Goal: Task Accomplishment & Management: Use online tool/utility

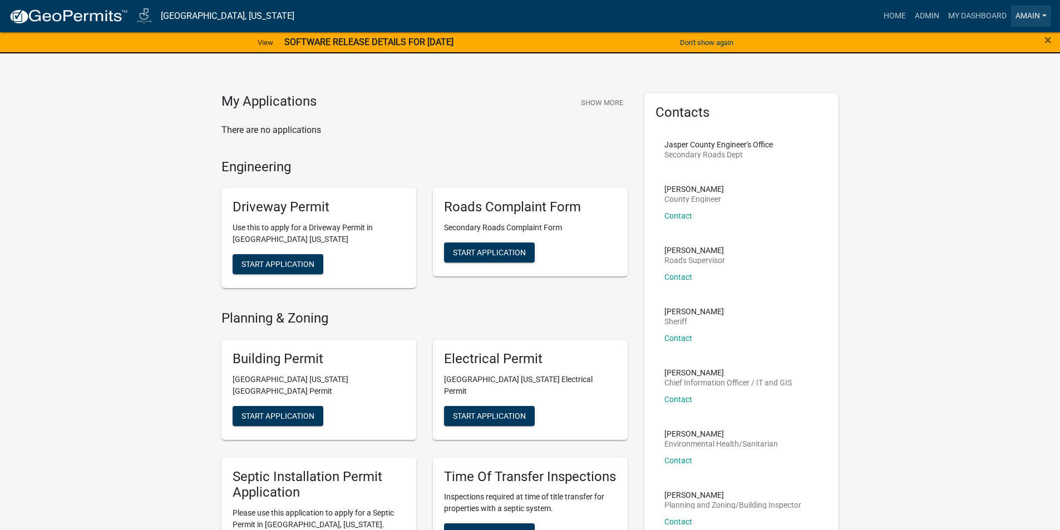
click at [1019, 15] on link "AMain" at bounding box center [1031, 16] width 40 height 21
click at [991, 70] on link "Account" at bounding box center [1006, 72] width 89 height 27
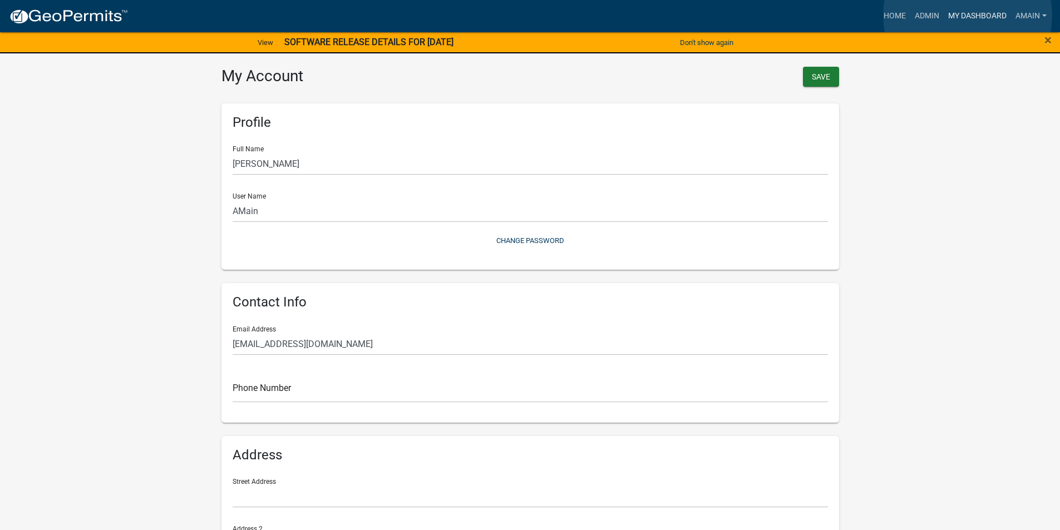
click at [968, 15] on link "My Dashboard" at bounding box center [977, 16] width 67 height 21
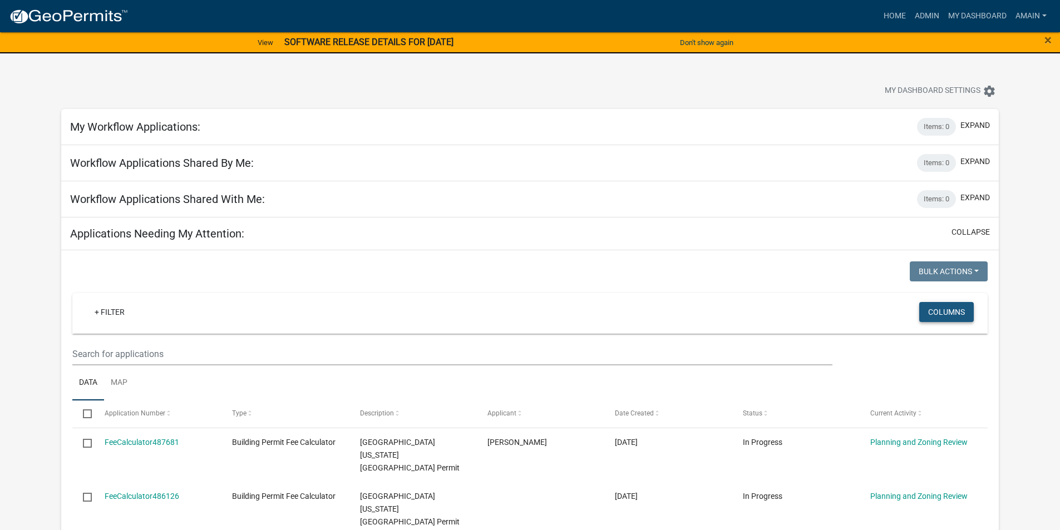
click at [943, 311] on button "Columns" at bounding box center [946, 312] width 55 height 20
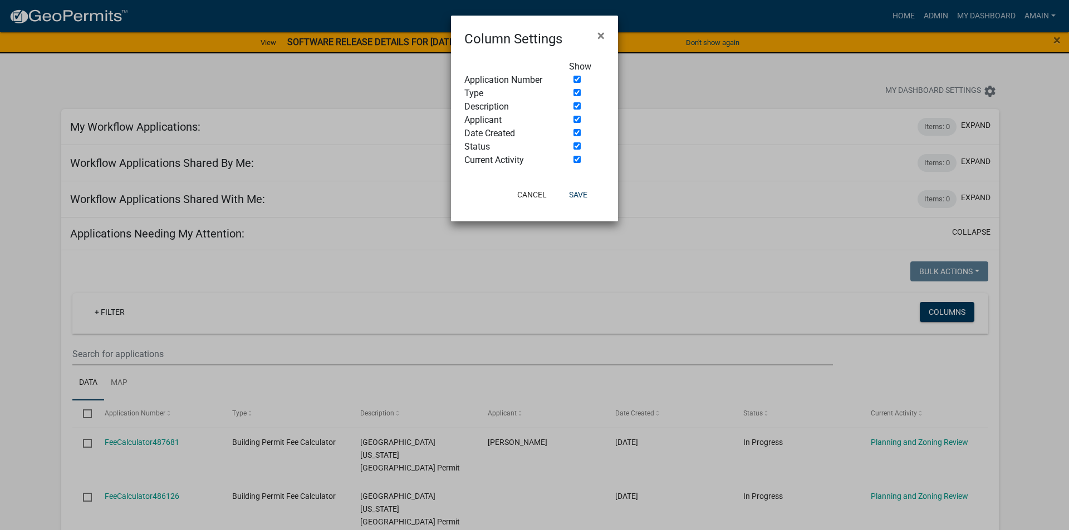
click at [944, 313] on ngb-modal-window "Column Settings × Show Application Number Type Description Applicant Date Creat…" at bounding box center [534, 265] width 1069 height 530
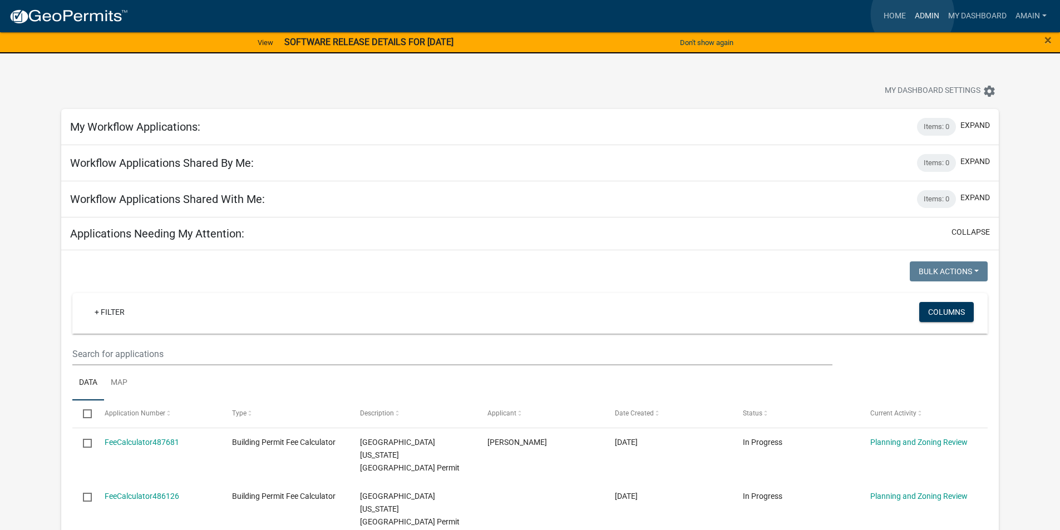
click at [913, 14] on link "Admin" at bounding box center [927, 16] width 33 height 21
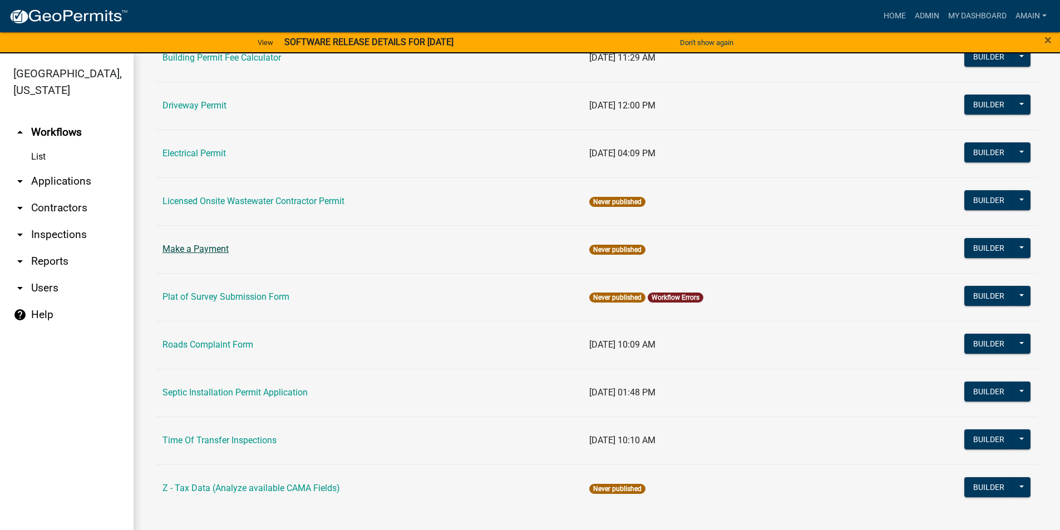
click at [190, 249] on link "Make a Payment" at bounding box center [196, 249] width 66 height 11
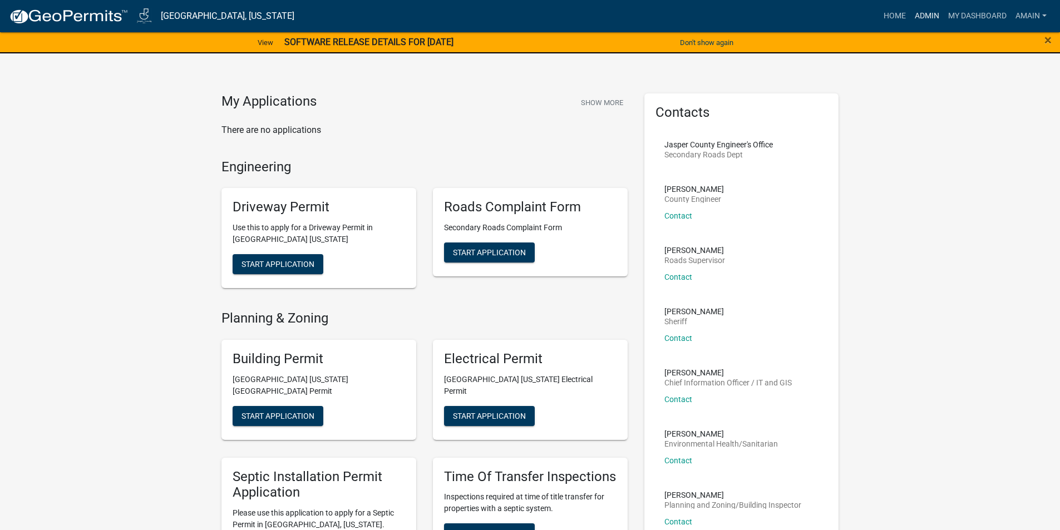
click at [922, 16] on link "Admin" at bounding box center [927, 16] width 33 height 21
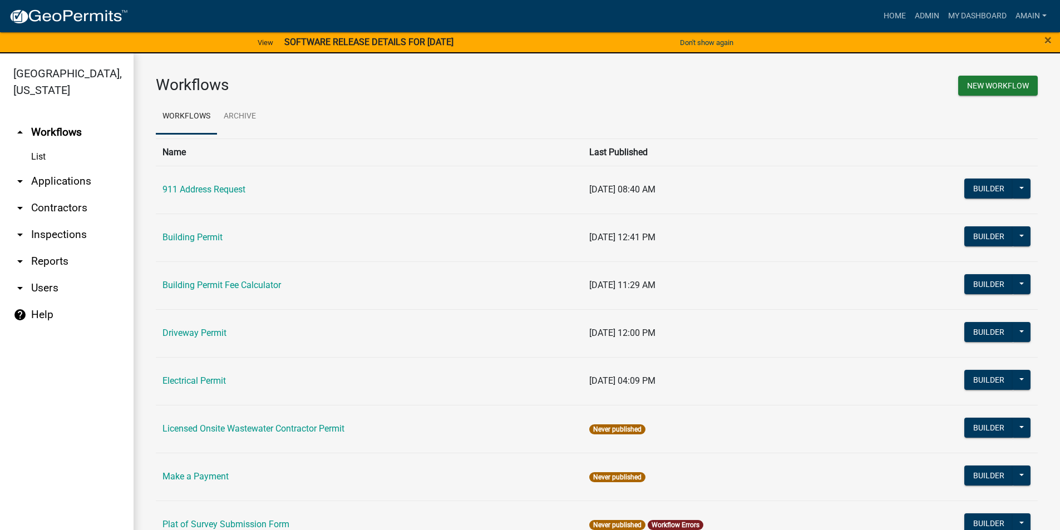
click at [42, 168] on link "arrow_drop_down Applications" at bounding box center [67, 181] width 134 height 27
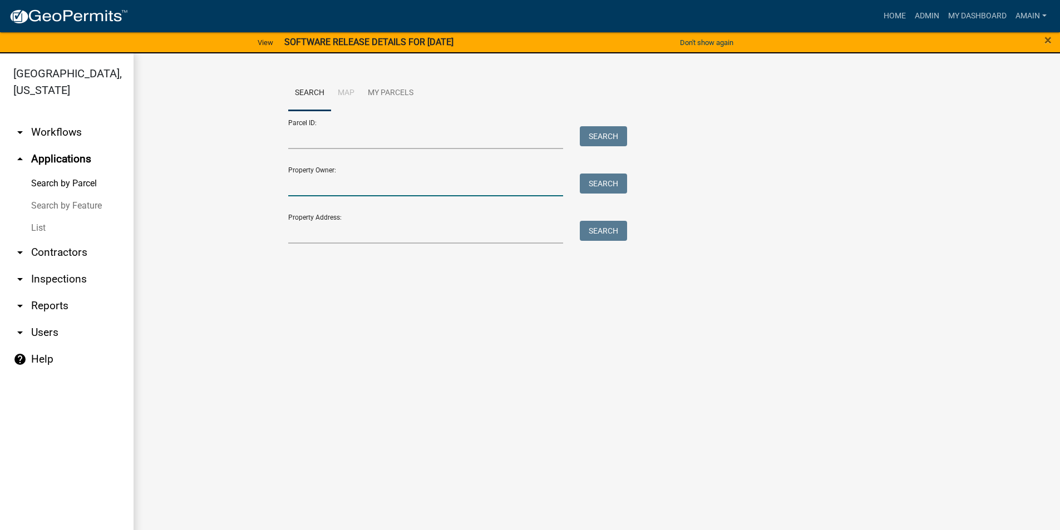
click at [302, 186] on input "Property Owner:" at bounding box center [425, 185] width 275 height 23
type input "[PERSON_NAME]"
click at [619, 183] on button "Search" at bounding box center [603, 184] width 47 height 20
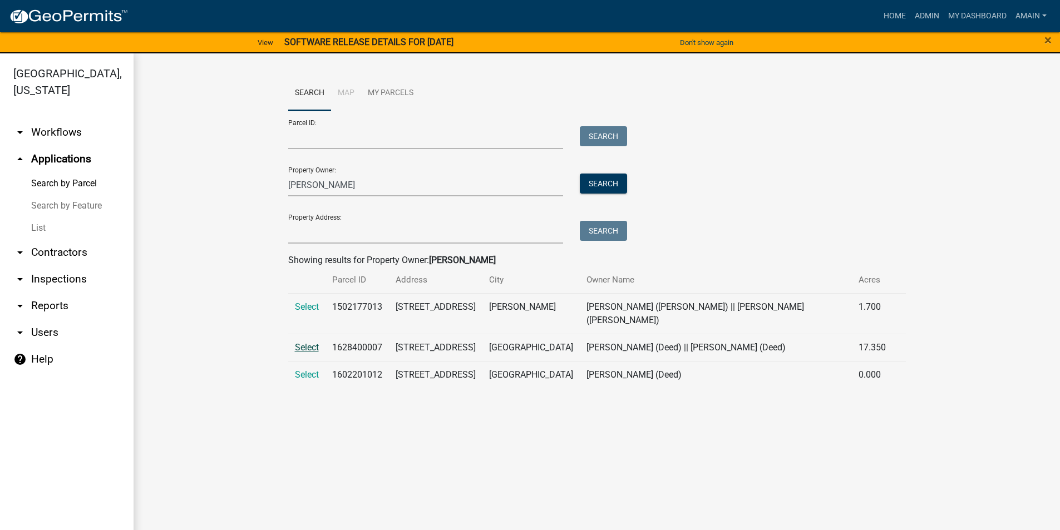
click at [313, 342] on span "Select" at bounding box center [307, 347] width 24 height 11
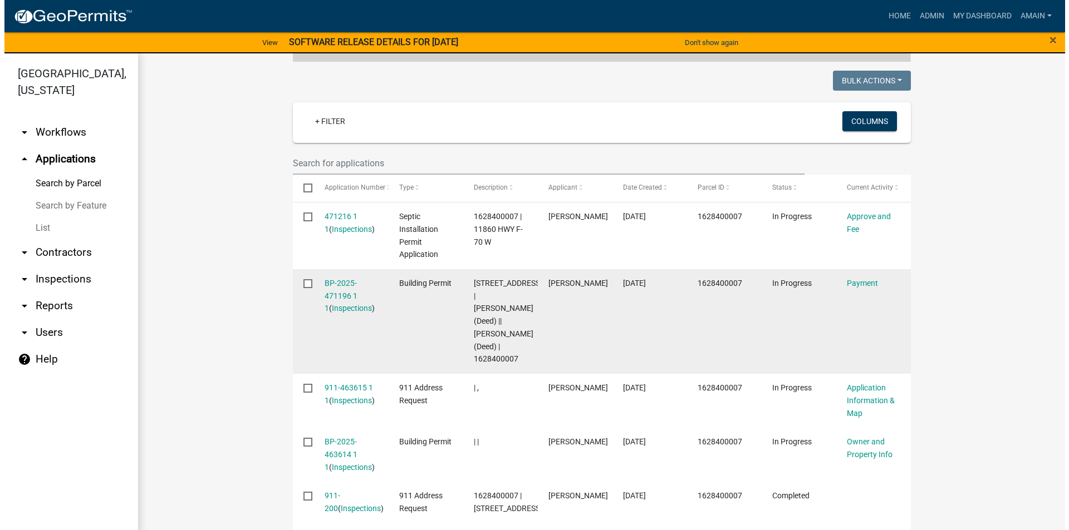
scroll to position [278, 0]
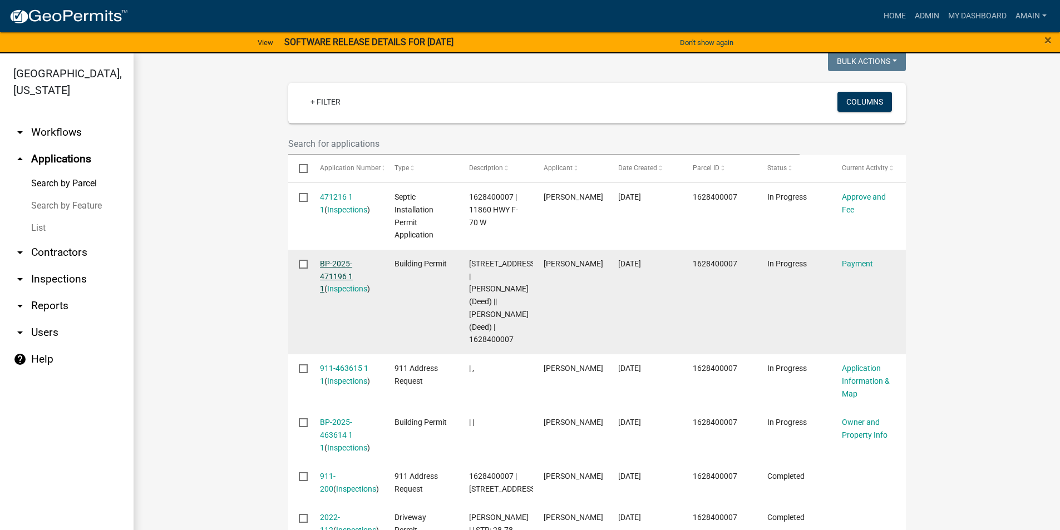
click at [328, 259] on link "BP-2025-471196 1 1" at bounding box center [336, 276] width 33 height 35
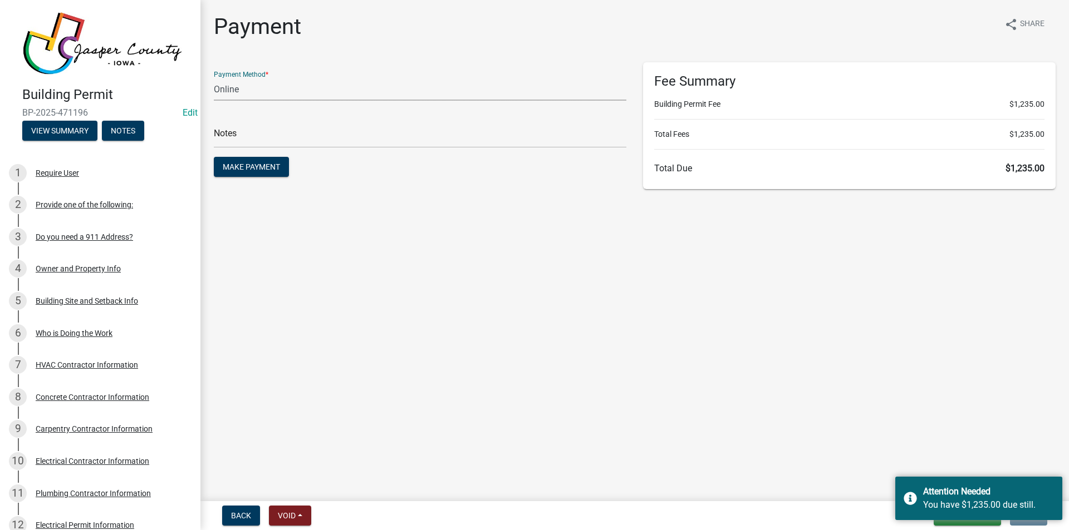
click at [232, 86] on select "Credit Card POS Check Cash Online" at bounding box center [420, 89] width 412 height 23
select select "1: 0"
click at [214, 78] on select "Credit Card POS Check Cash Online" at bounding box center [420, 89] width 412 height 23
click at [235, 121] on div "Check #" at bounding box center [420, 129] width 412 height 38
click at [292, 135] on input "text" at bounding box center [420, 136] width 412 height 23
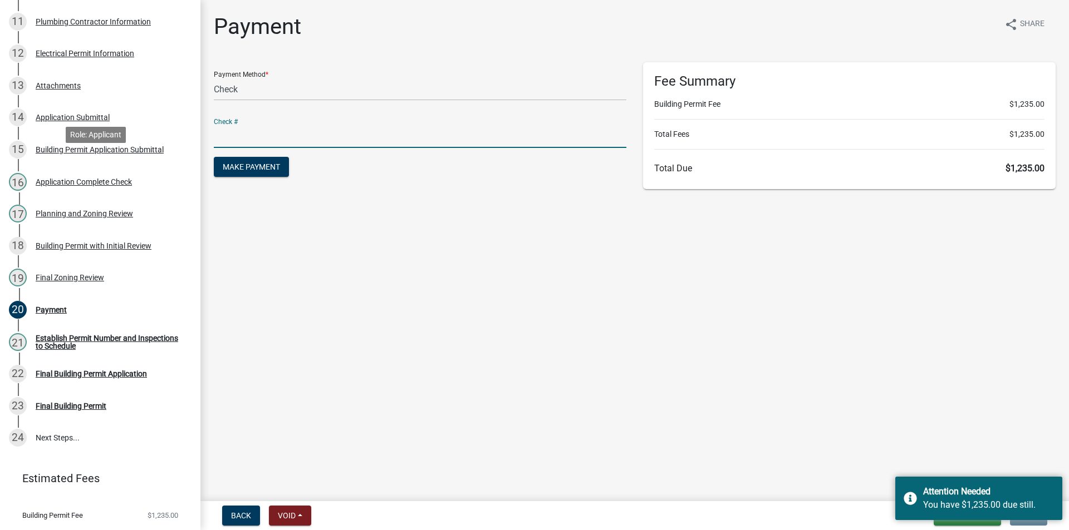
scroll to position [496, 0]
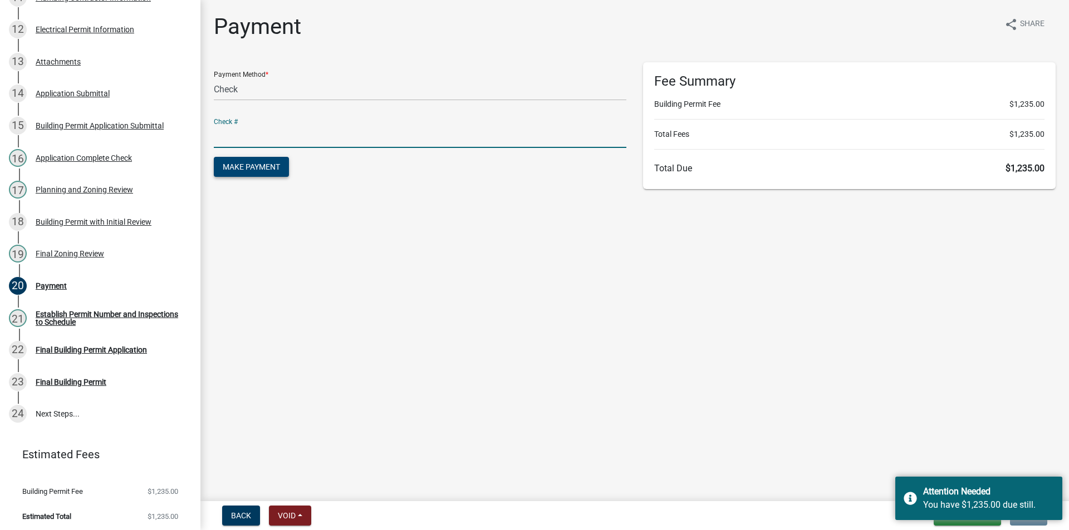
click at [229, 173] on button "Make Payment" at bounding box center [251, 167] width 75 height 20
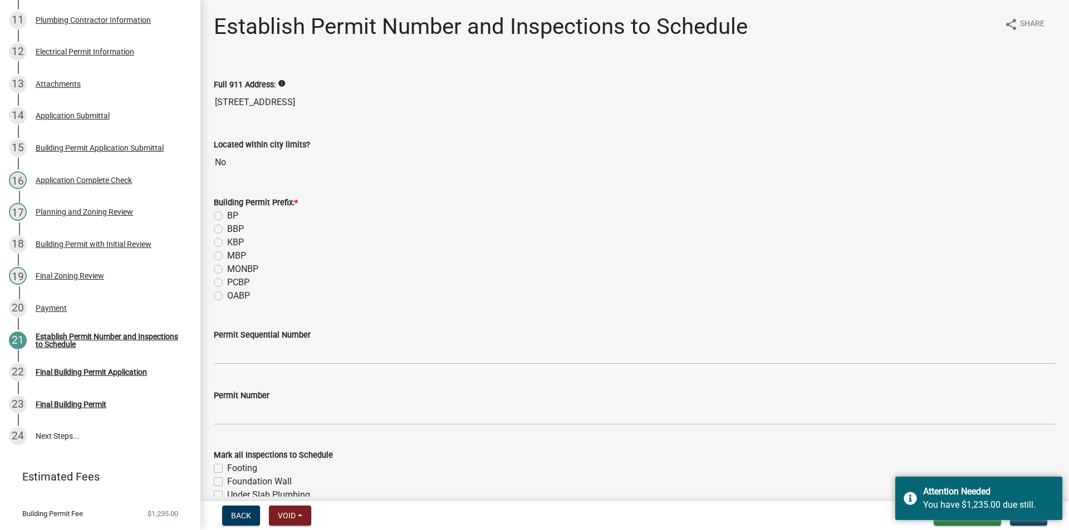
scroll to position [518, 0]
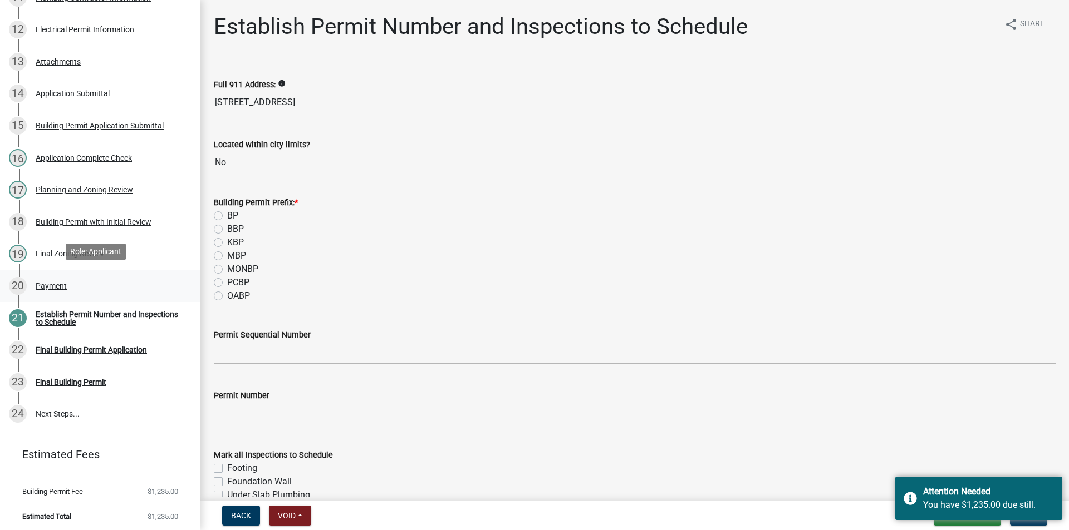
click at [46, 286] on div "Payment" at bounding box center [51, 286] width 31 height 8
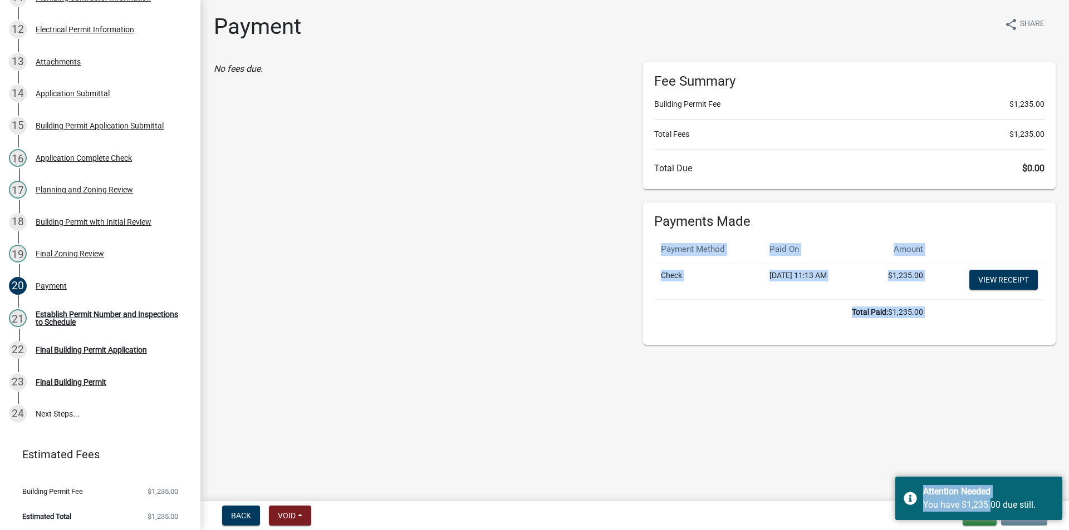
drag, startPoint x: 951, startPoint y: 484, endPoint x: 1006, endPoint y: 523, distance: 67.9
click at [996, 522] on wm-app "Building Permit BP-2025-471196 Edit View Summary Notes Show emails 1 Require Us…" at bounding box center [534, 265] width 1069 height 530
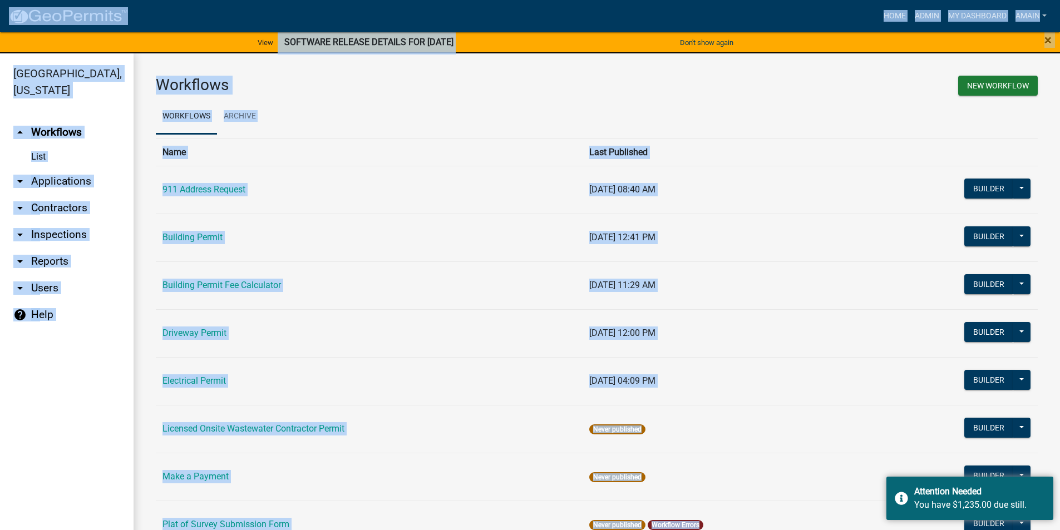
click at [478, 156] on th "Name" at bounding box center [369, 152] width 427 height 27
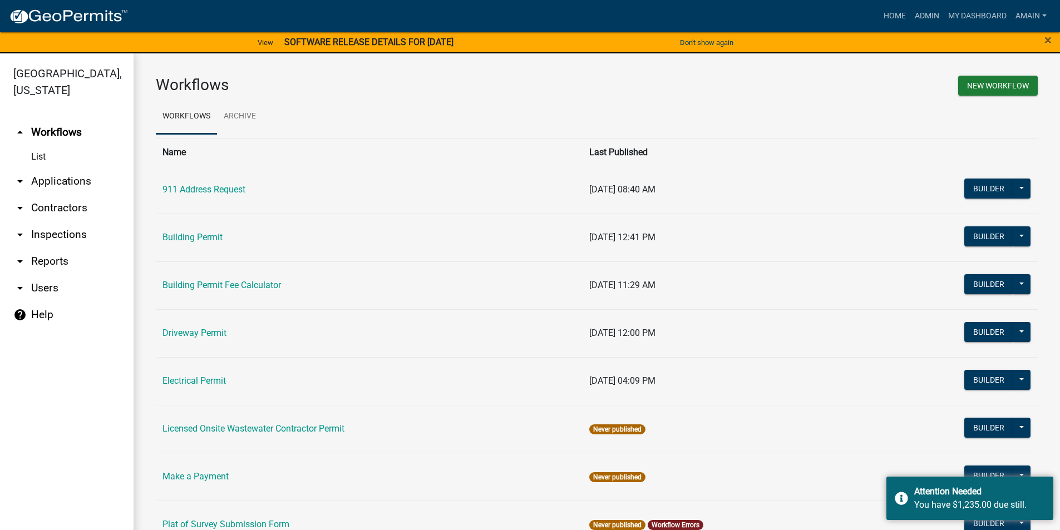
click at [66, 168] on link "arrow_drop_down Applications" at bounding box center [67, 181] width 134 height 27
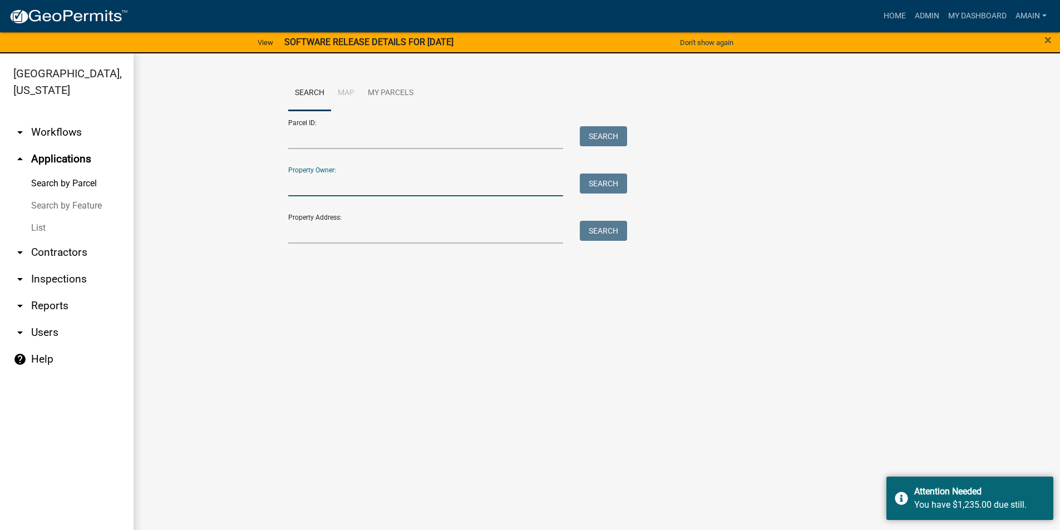
click at [328, 190] on input "Property Owner:" at bounding box center [425, 185] width 275 height 23
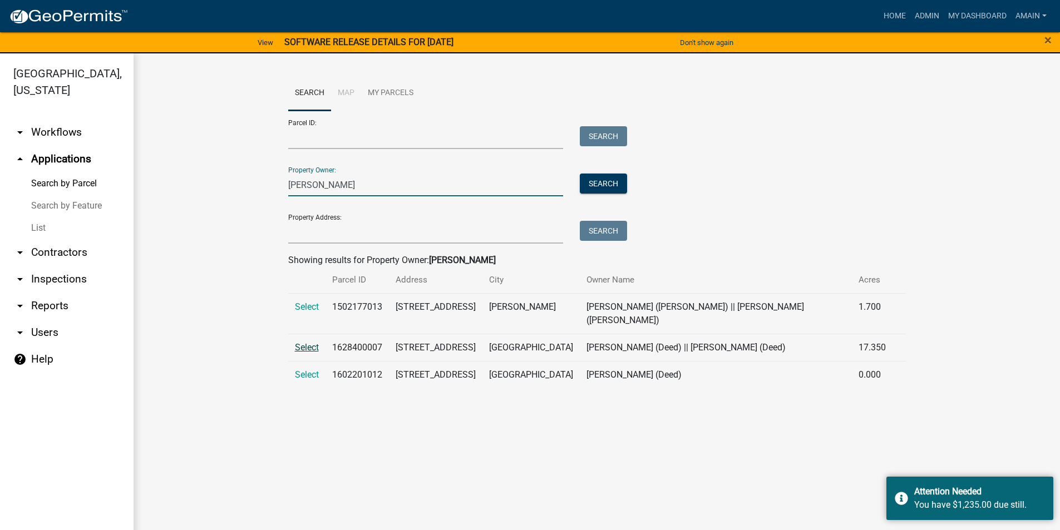
type input "[PERSON_NAME]"
click at [302, 342] on span "Select" at bounding box center [307, 347] width 24 height 11
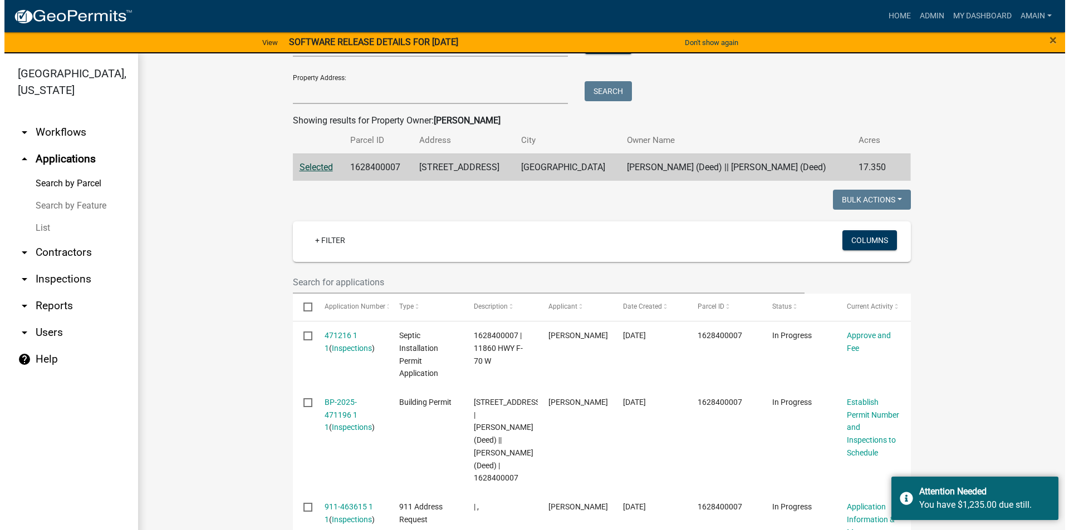
scroll to position [223, 0]
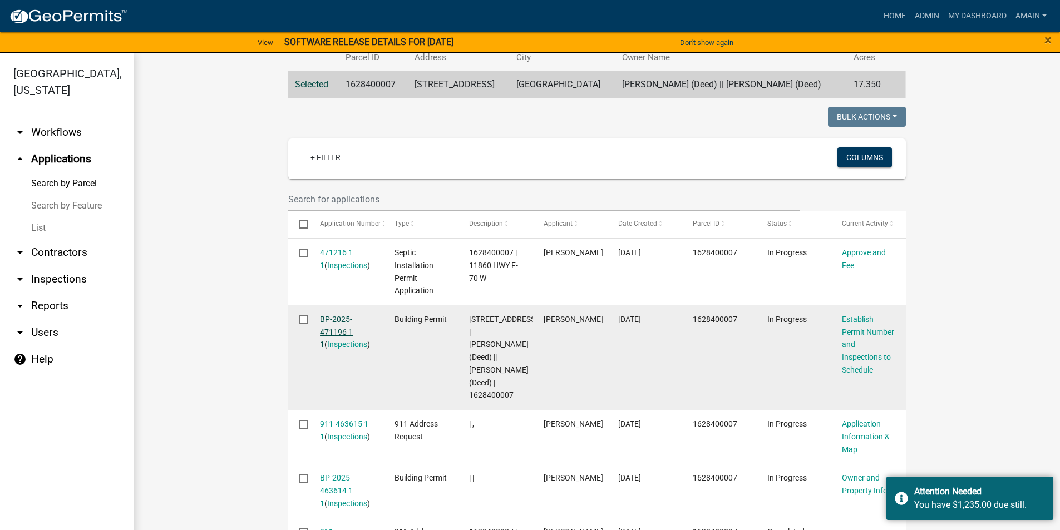
click at [336, 322] on link "BP-2025-471196 1 1" at bounding box center [336, 332] width 33 height 35
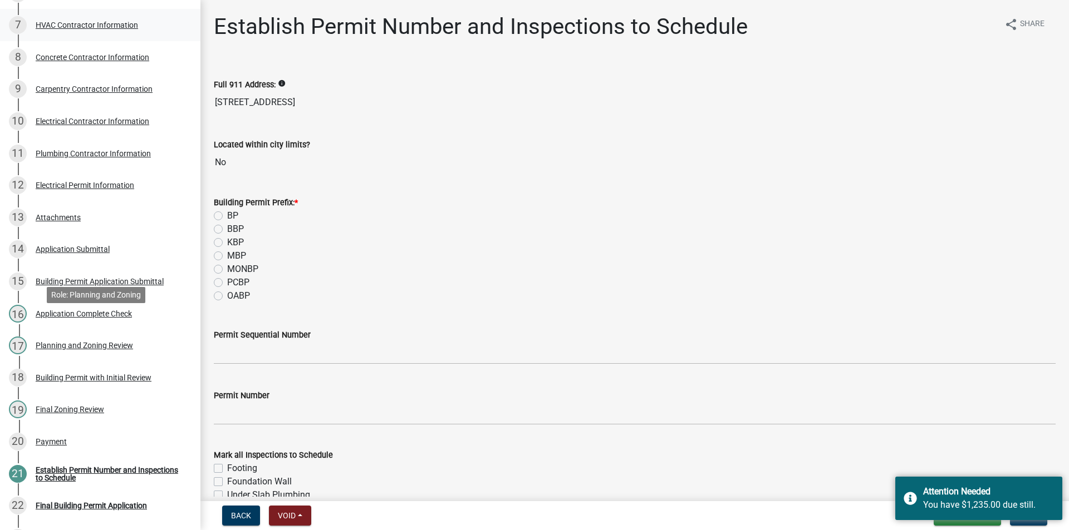
scroll to position [390, 0]
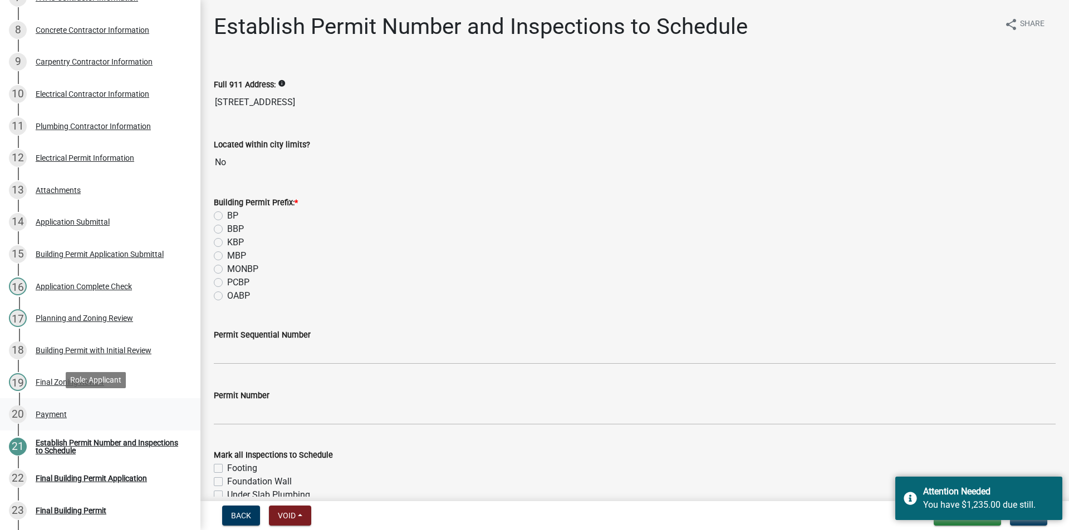
click at [46, 414] on div "Payment" at bounding box center [51, 415] width 31 height 8
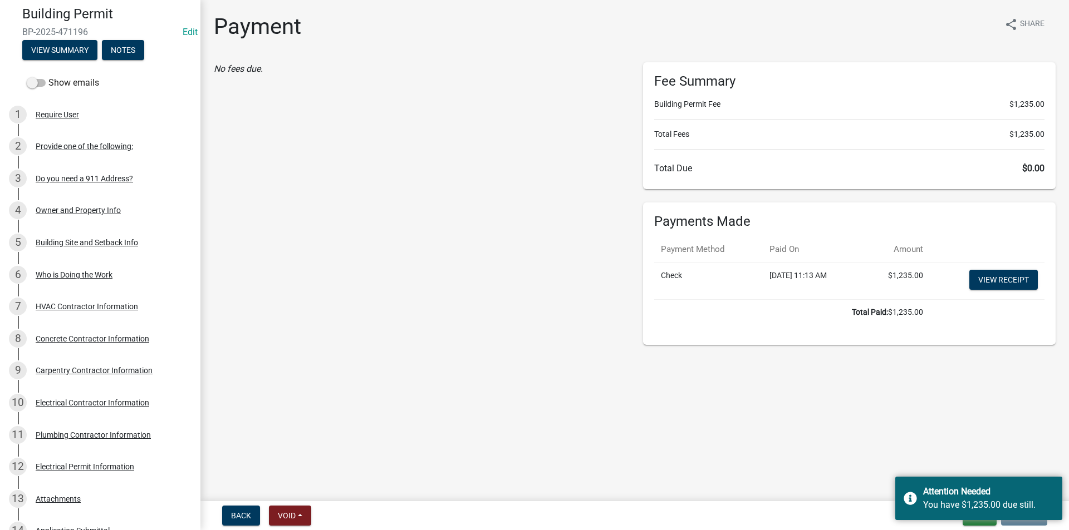
scroll to position [0, 0]
